Goal: Task Accomplishment & Management: Manage account settings

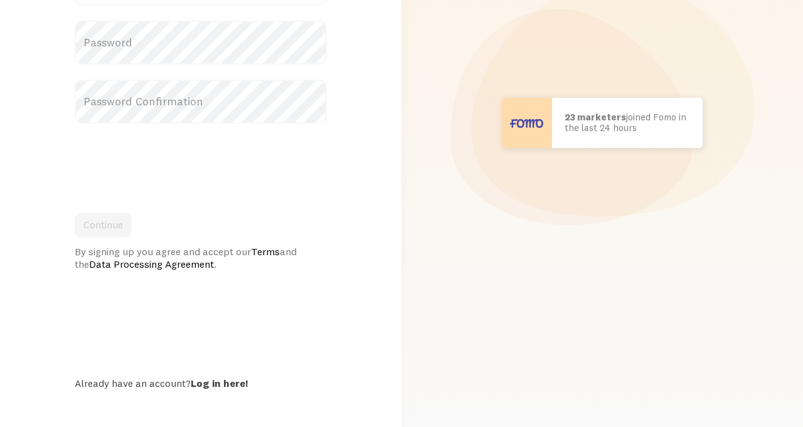
scroll to position [198, 0]
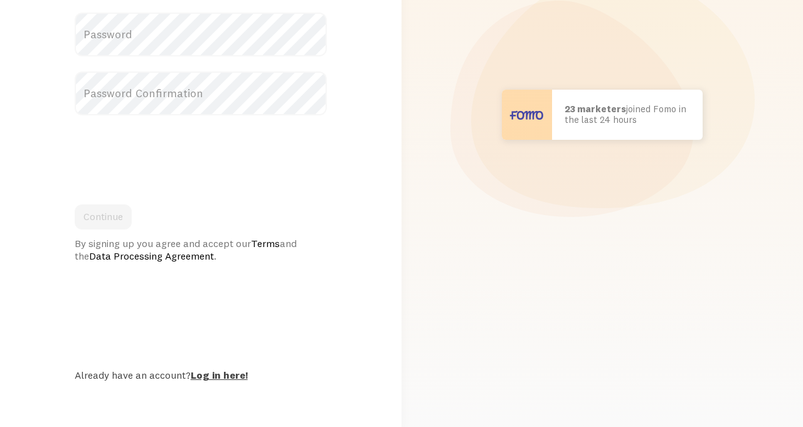
click at [224, 374] on link "Log in here!" at bounding box center [219, 375] width 57 height 13
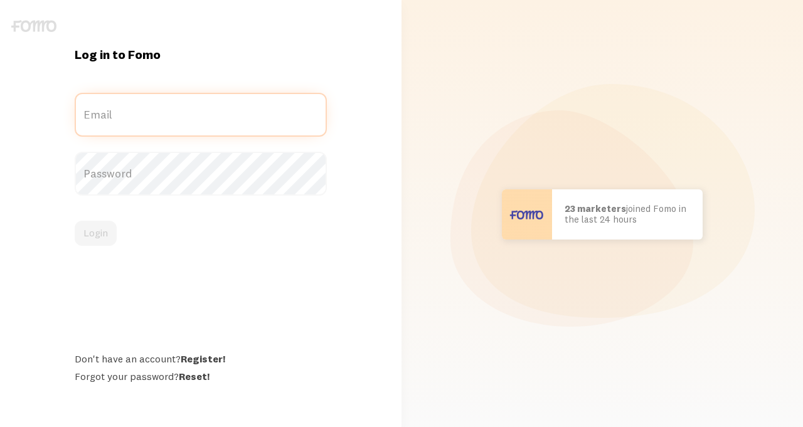
type input "[PERSON_NAME][EMAIL_ADDRESS][DOMAIN_NAME]"
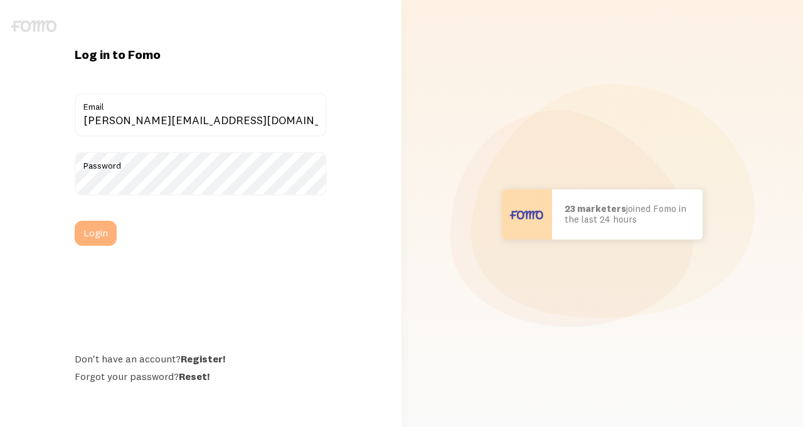
click at [110, 232] on button "Login" at bounding box center [96, 233] width 42 height 25
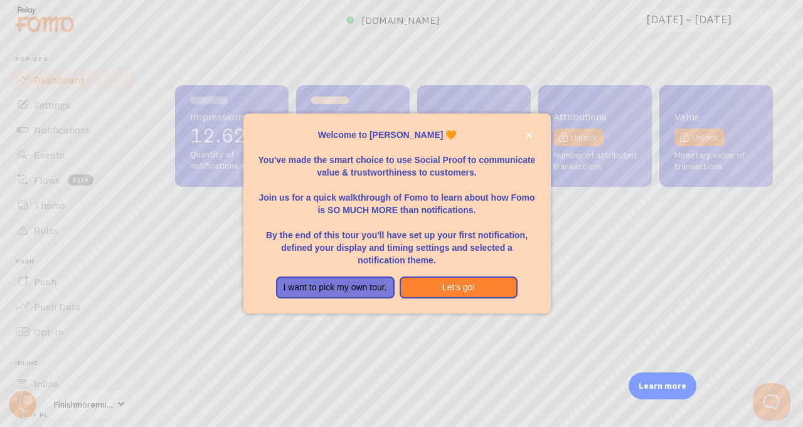
scroll to position [3, 0]
click at [372, 289] on button "I want to pick my own tour." at bounding box center [335, 288] width 119 height 23
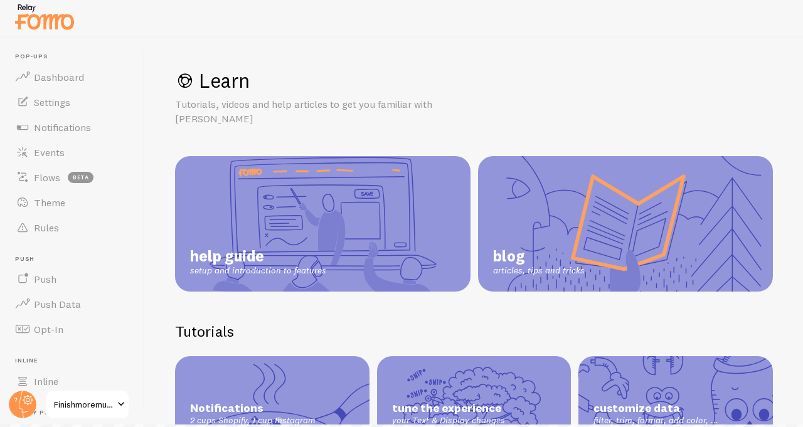
click at [88, 405] on span "Finishmoremusic (Members)" at bounding box center [84, 404] width 60 height 15
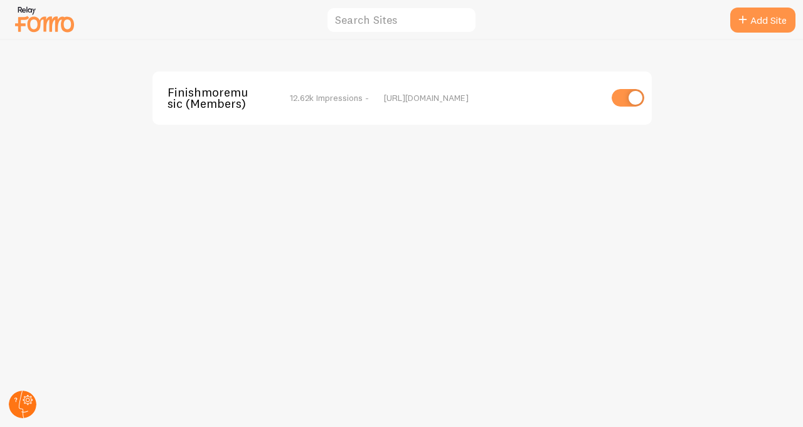
click at [19, 405] on icon at bounding box center [23, 405] width 9 height 28
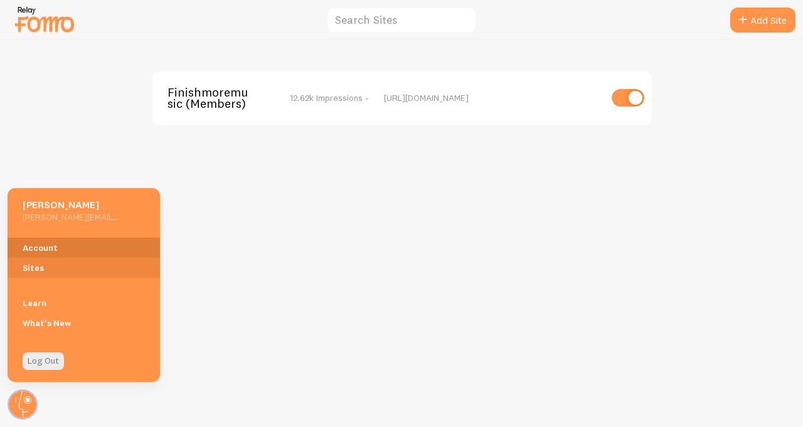
click at [85, 245] on link "Account" at bounding box center [84, 248] width 152 height 20
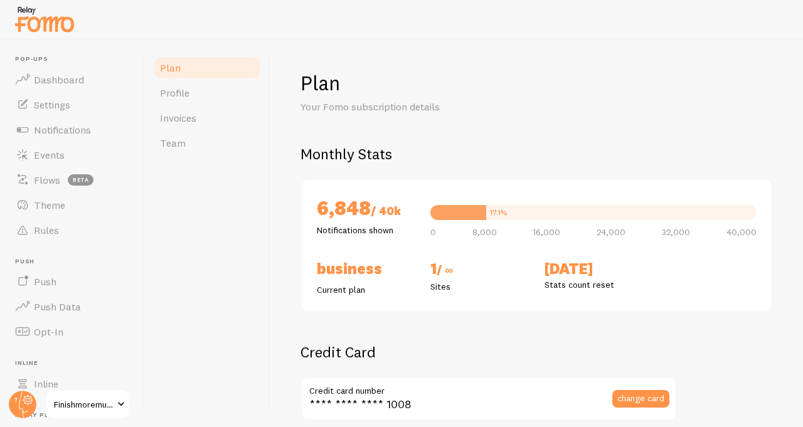
checkbox input "true"
click at [217, 117] on link "Invoices" at bounding box center [207, 117] width 110 height 25
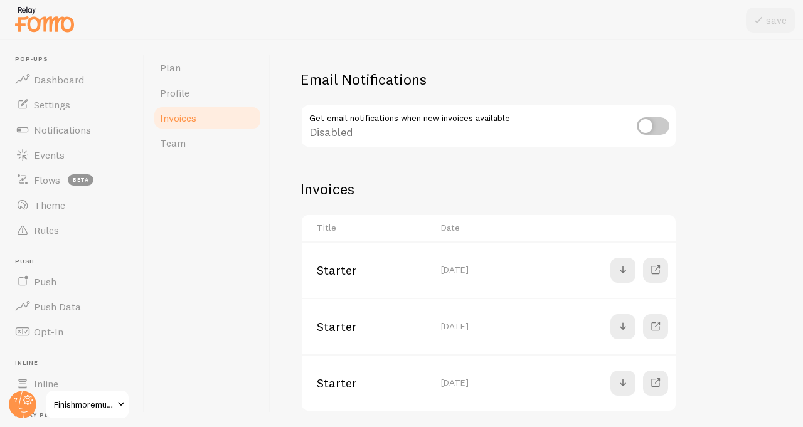
scroll to position [77, 0]
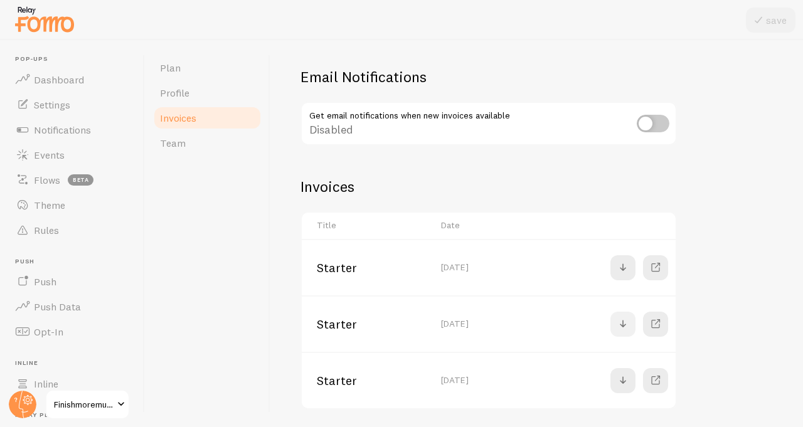
click at [623, 323] on span at bounding box center [623, 324] width 15 height 15
